Goal: Find specific page/section: Find specific page/section

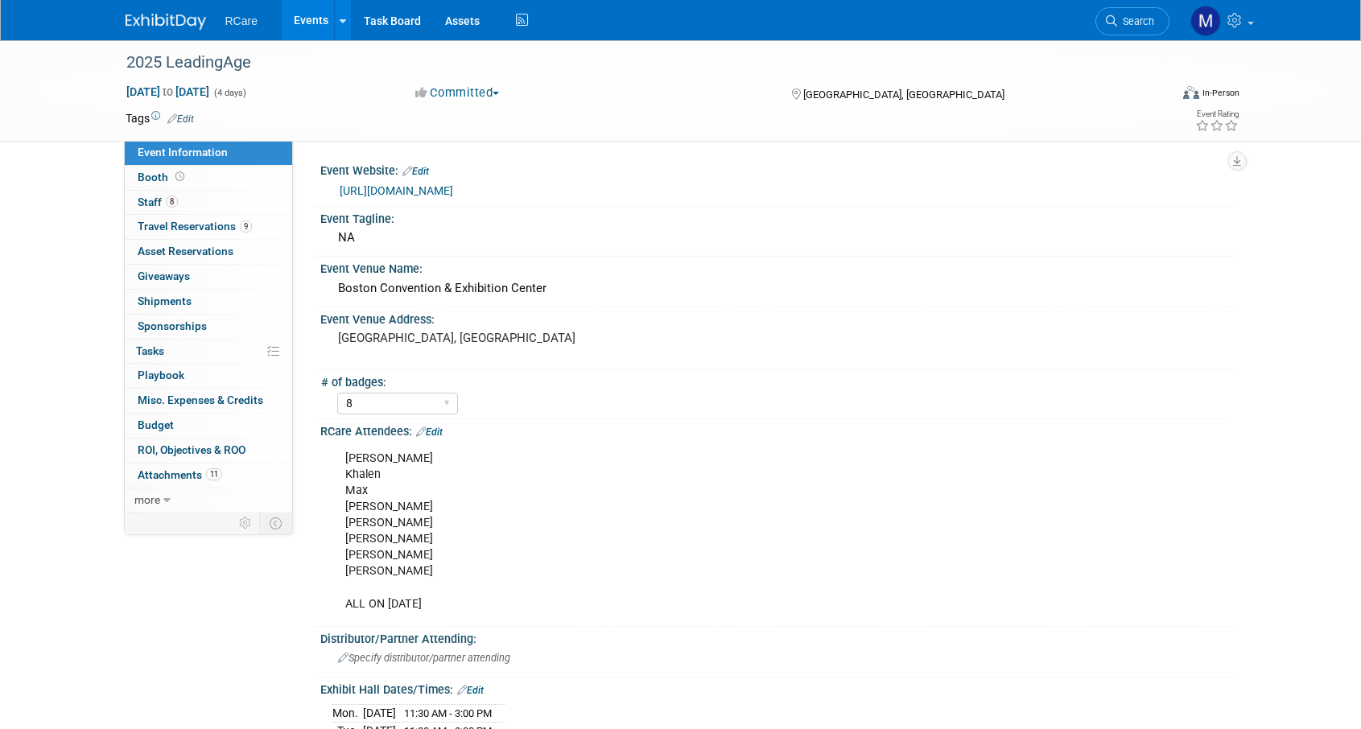
select select "8"
click at [300, 14] on link "Events" at bounding box center [311, 20] width 59 height 40
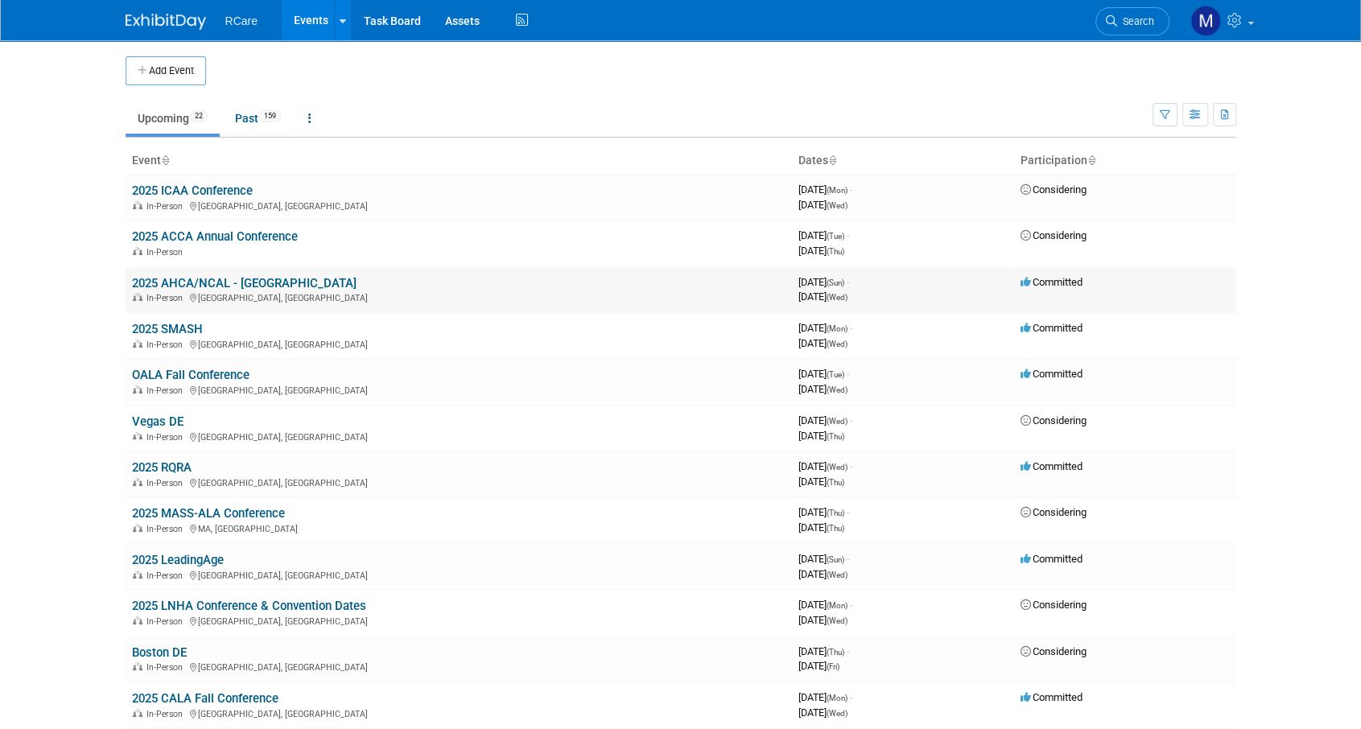
click at [259, 276] on link "2025 AHCA/NCAL - [GEOGRAPHIC_DATA]" at bounding box center [244, 283] width 225 height 14
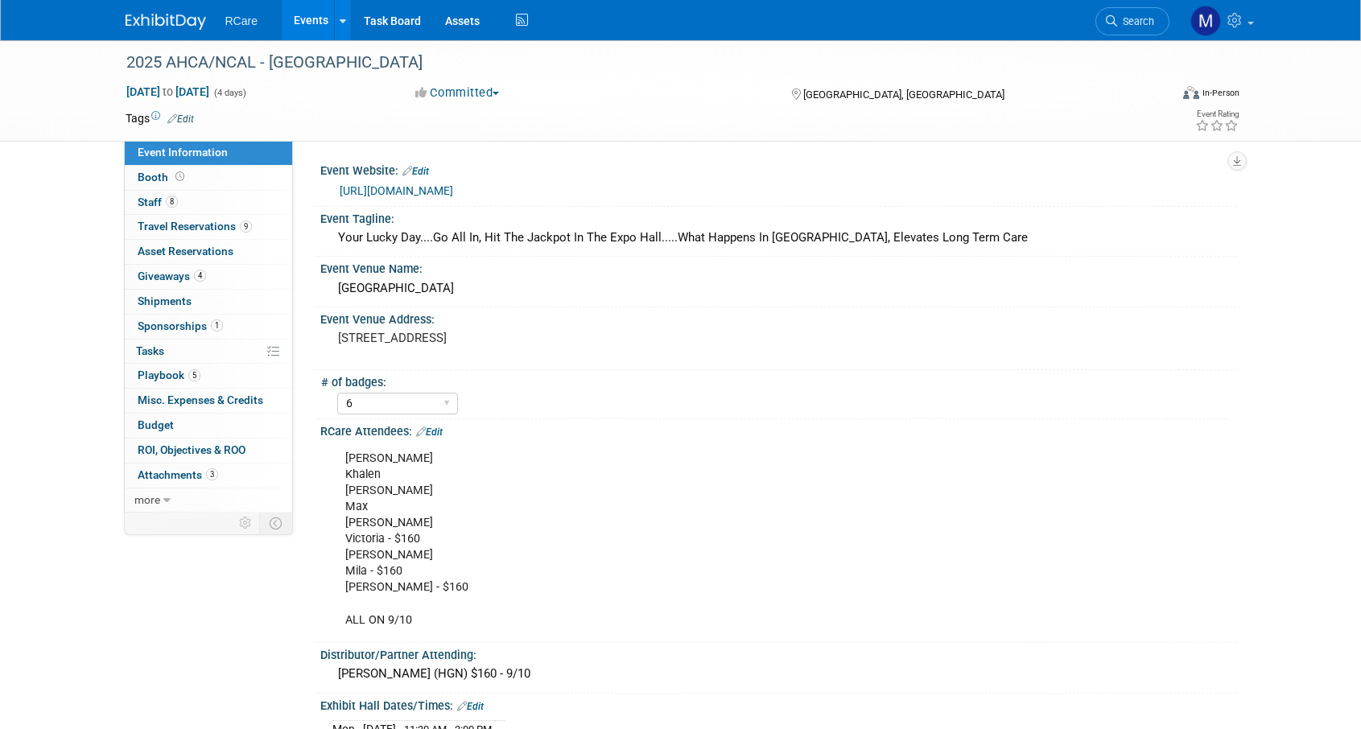
select select "6"
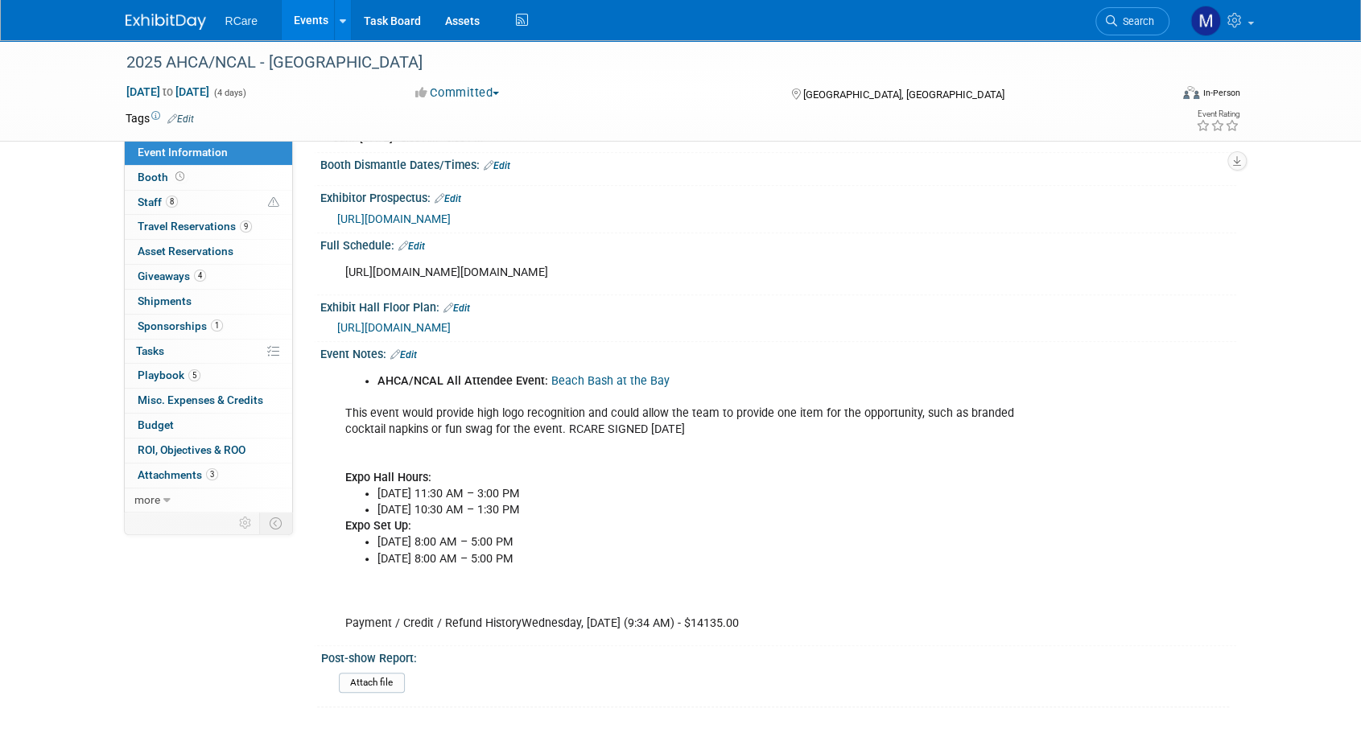
scroll to position [597, 0]
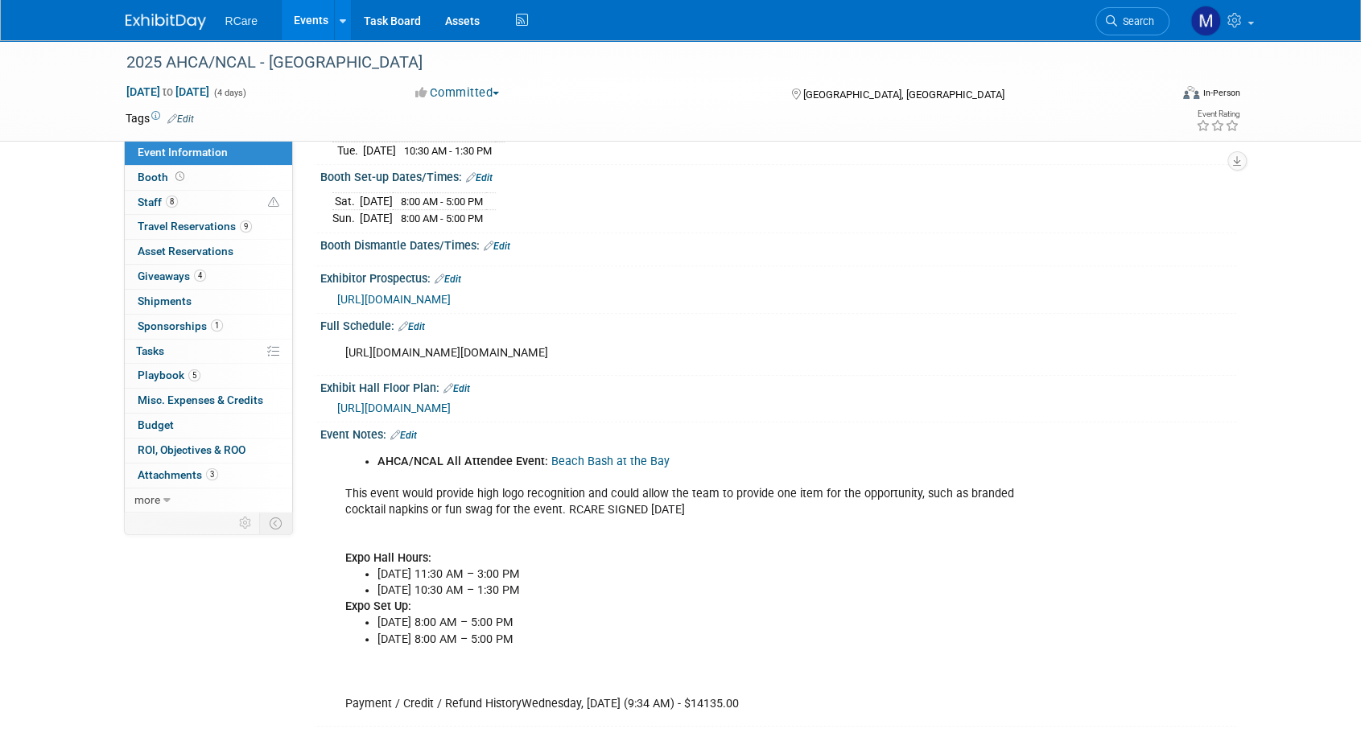
click at [143, 602] on div "Event Information Event Info Booth Booth 8 Staff 8 Staff 9 Travel Reservations …" at bounding box center [681, 116] width 1135 height 1345
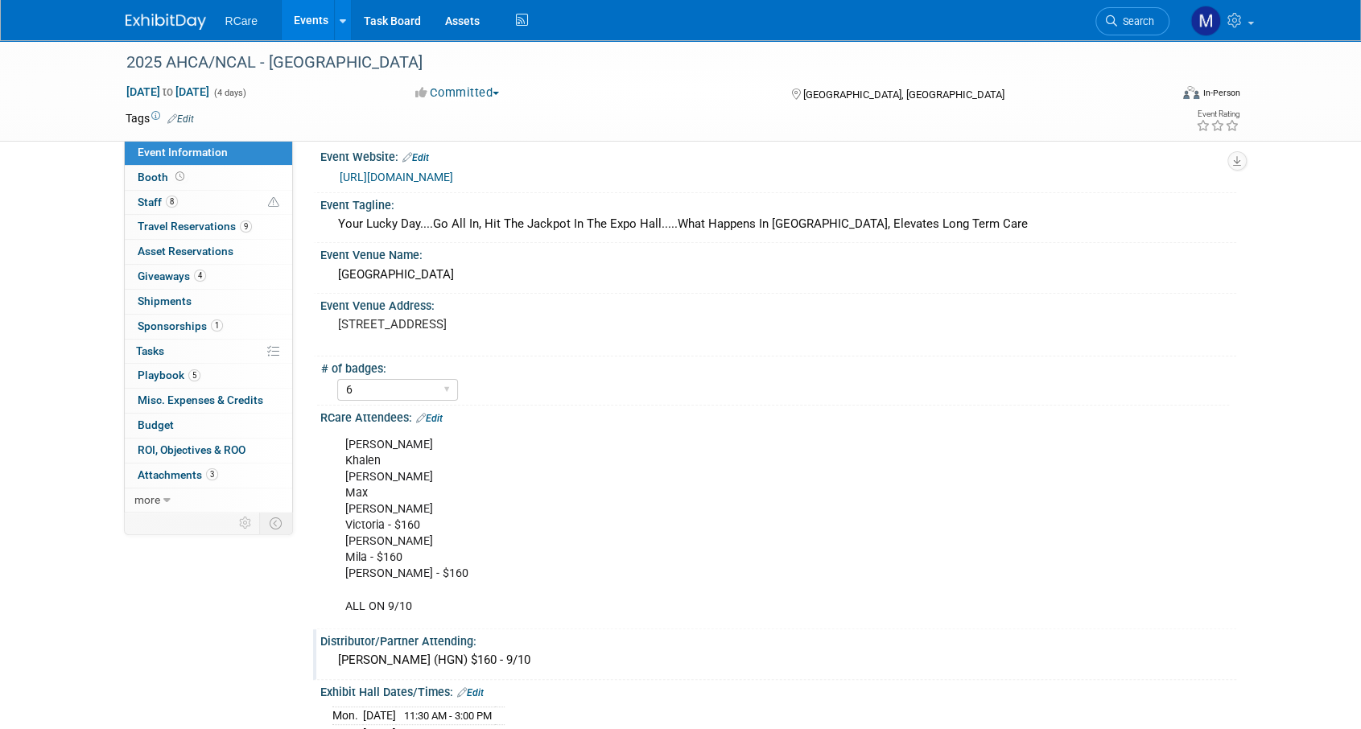
scroll to position [0, 0]
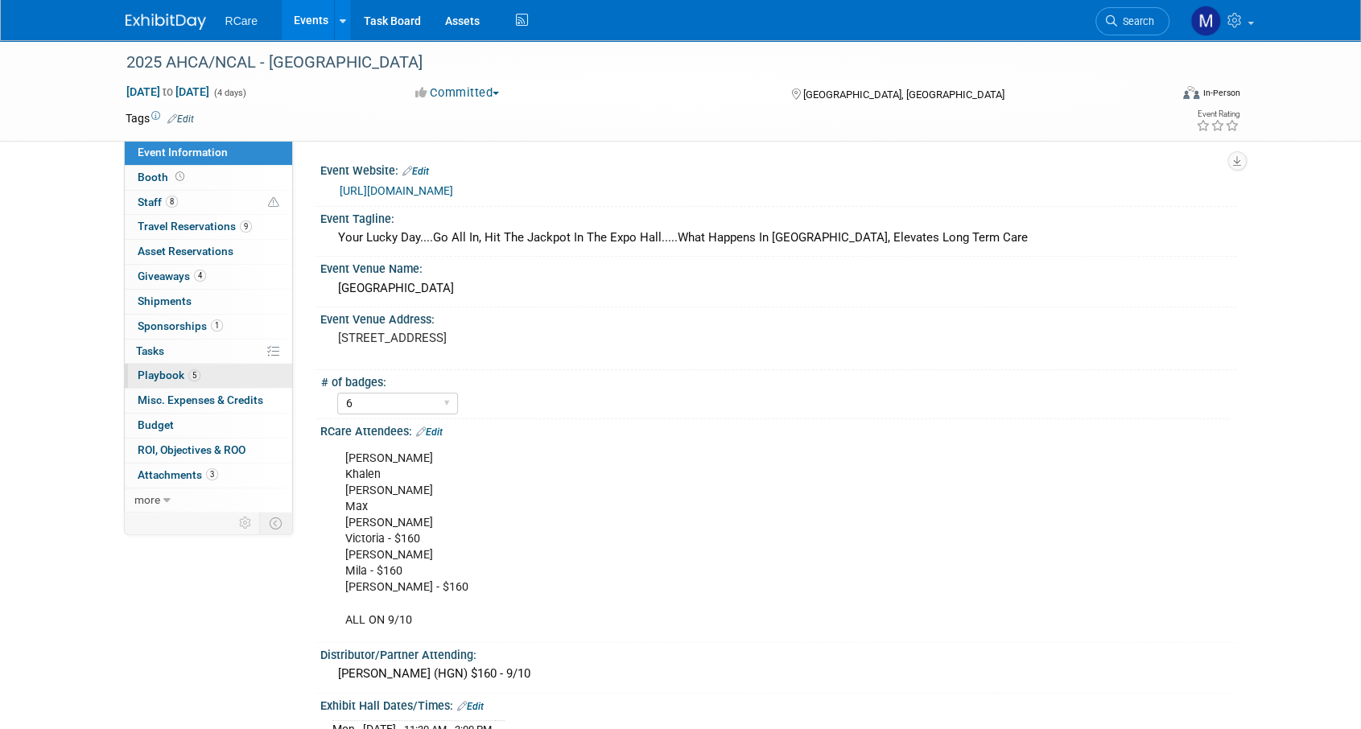
click at [194, 370] on span "5" at bounding box center [194, 376] width 12 height 12
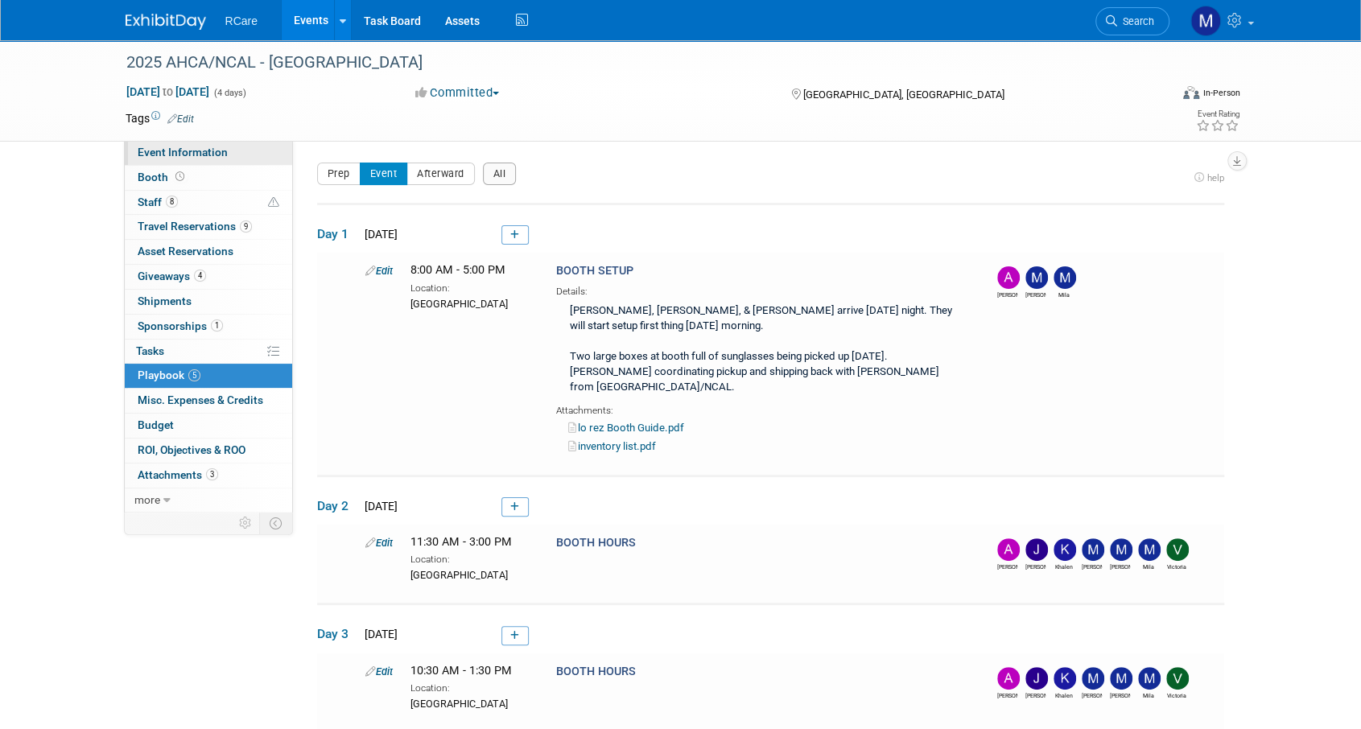
click at [186, 149] on span "Event Information" at bounding box center [183, 152] width 90 height 13
select select "6"
